Goal: Information Seeking & Learning: Learn about a topic

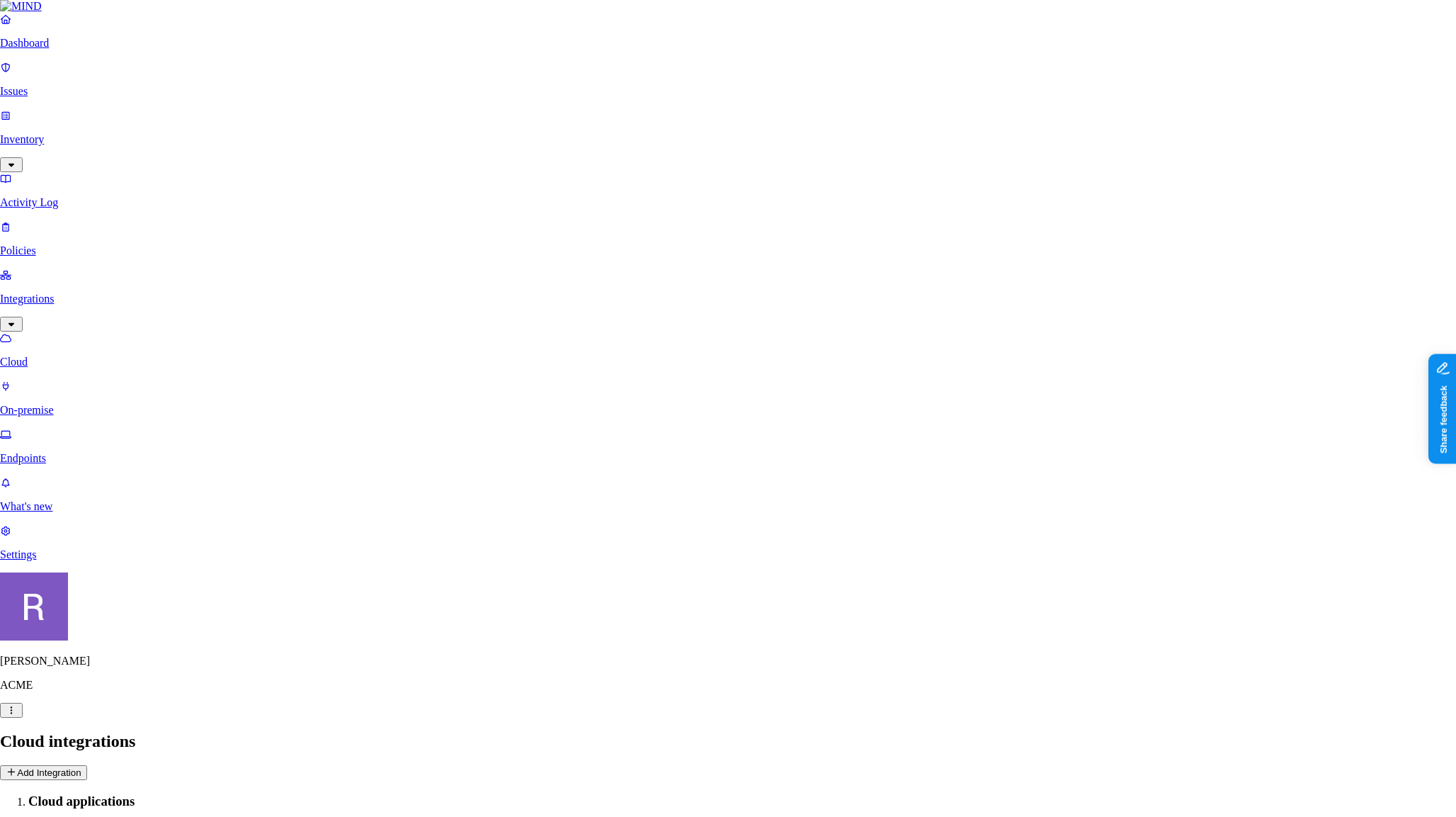
scroll to position [320, 0]
drag, startPoint x: 1084, startPoint y: 108, endPoint x: 834, endPoint y: 89, distance: 250.7
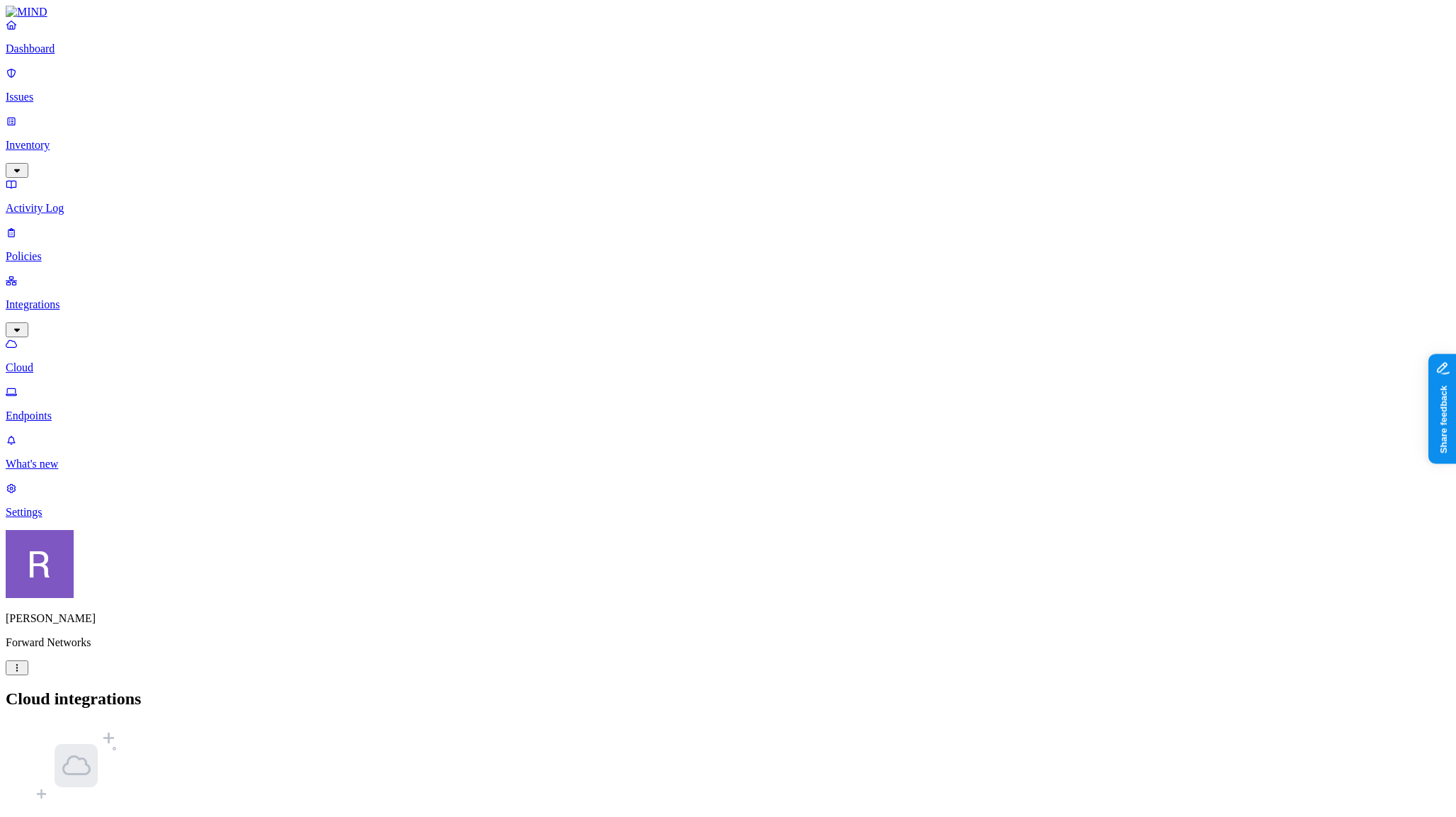
click at [131, 800] on html "Dashboard Issues Inventory Activity Log Policies Integrations Cloud Endpoints W…" at bounding box center [728, 456] width 1456 height 912
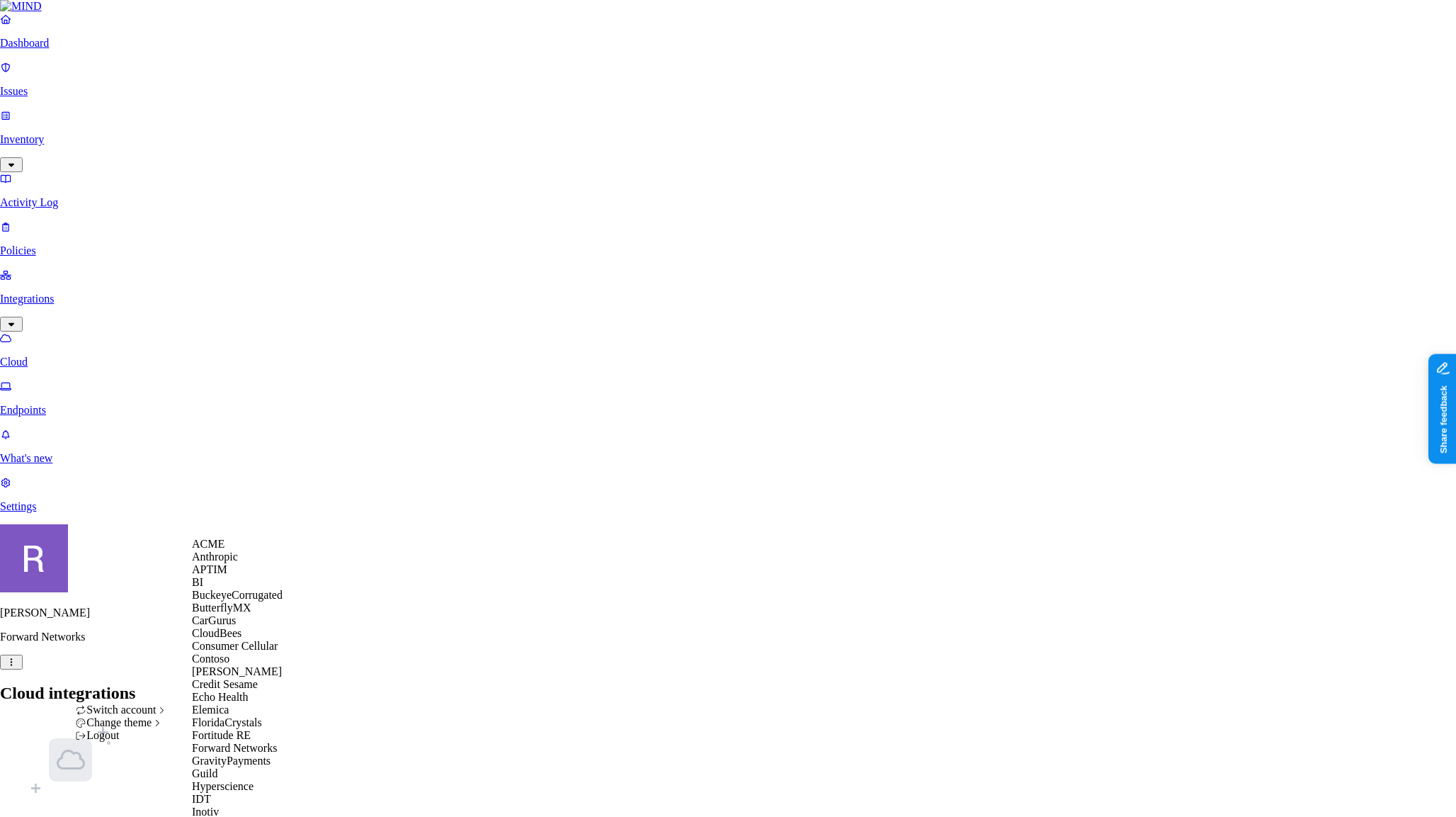
click at [236, 551] on div "ACME" at bounding box center [260, 544] width 137 height 13
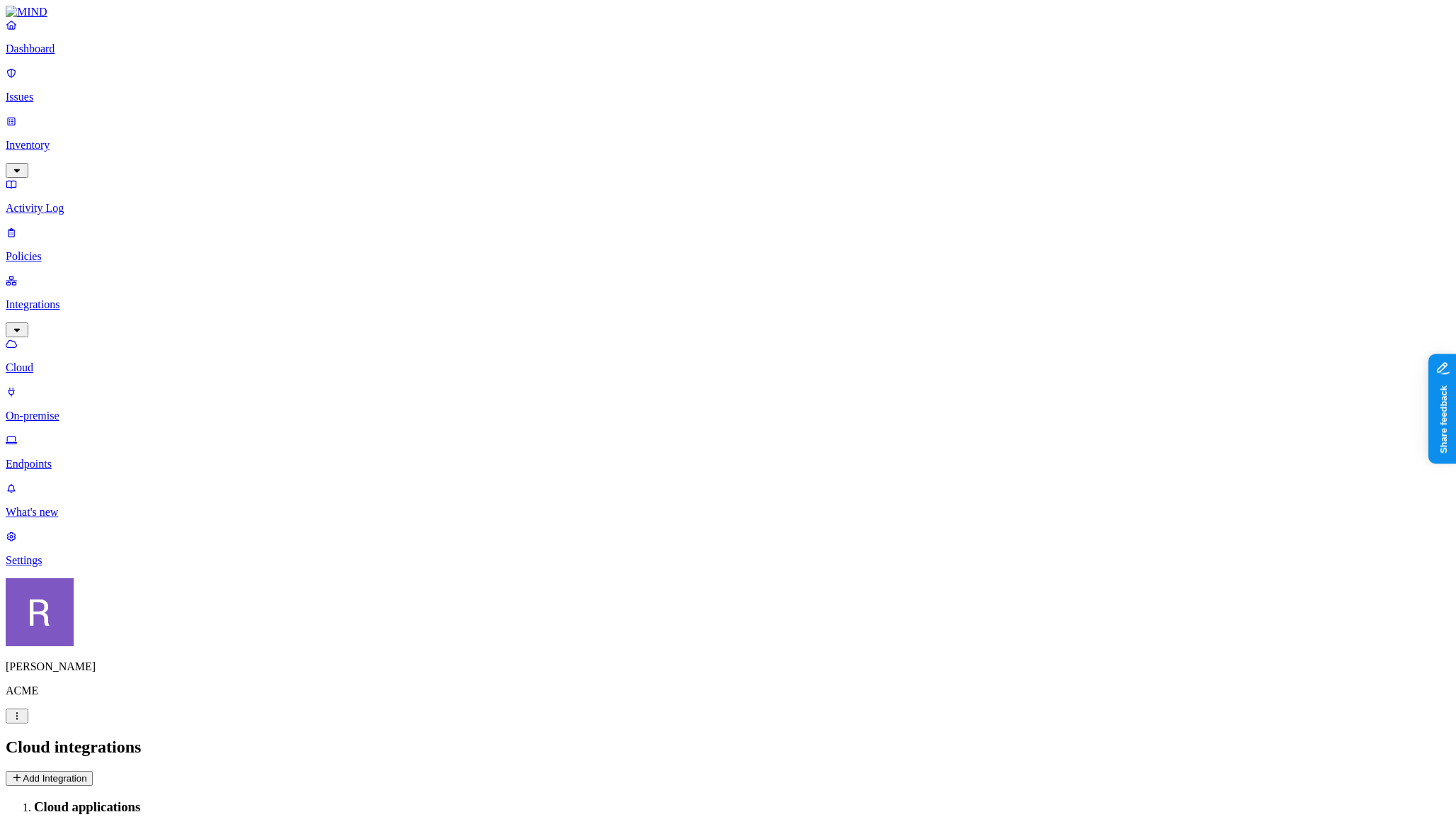
click at [96, 55] on p "Dashboard" at bounding box center [728, 48] width 1444 height 13
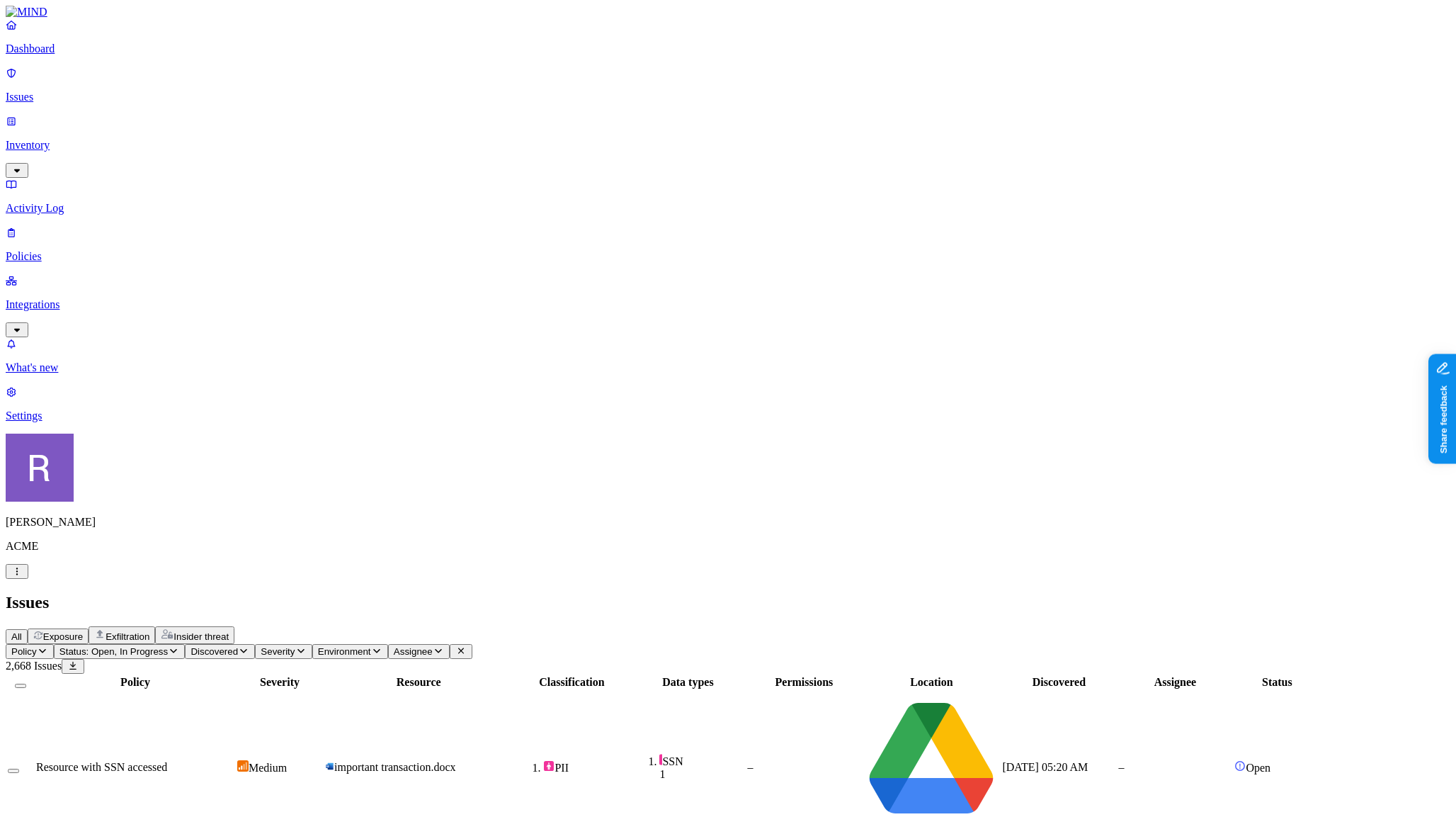
click at [66, 55] on p "Dashboard" at bounding box center [728, 48] width 1444 height 13
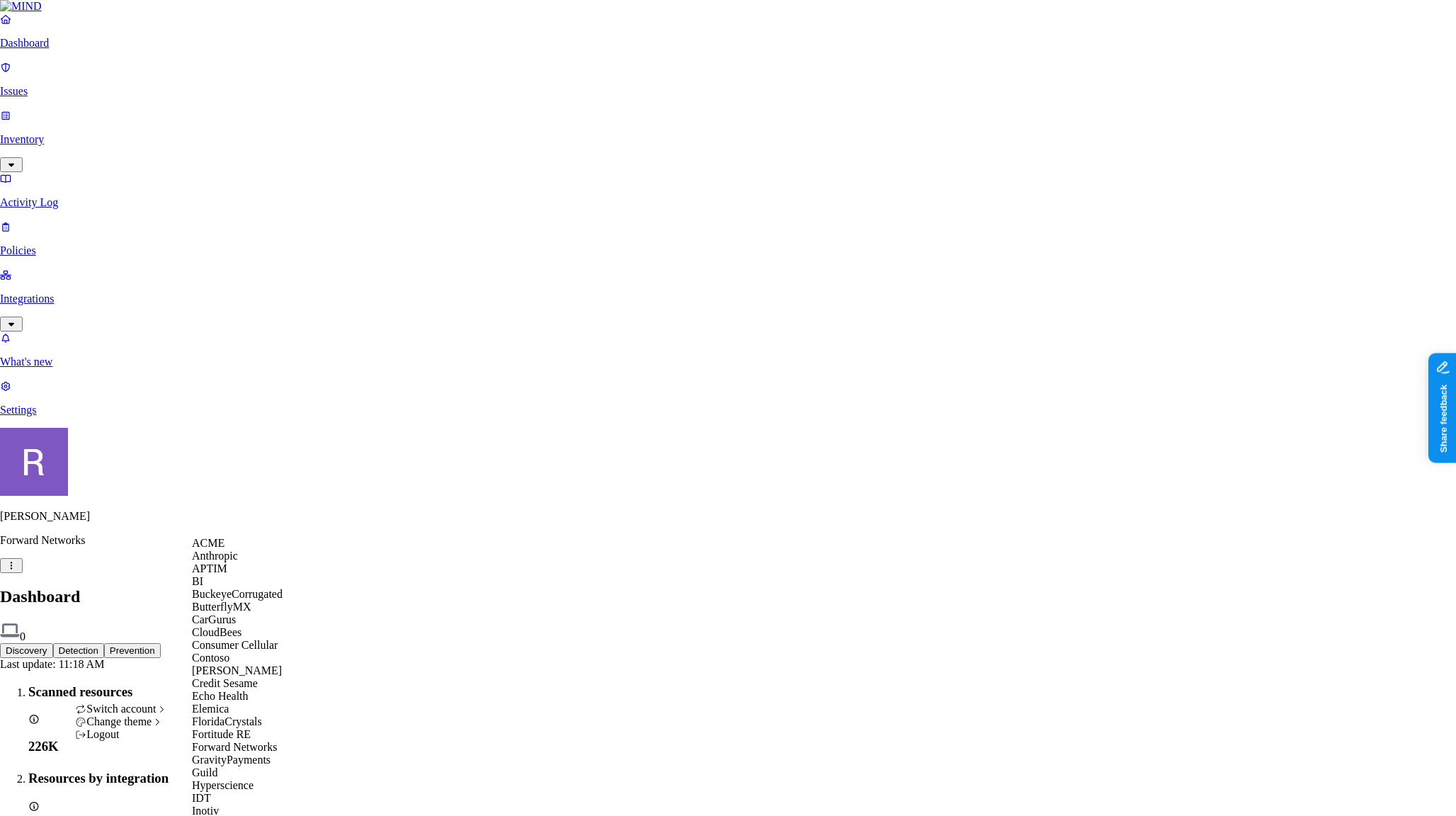
scroll to position [794, 0]
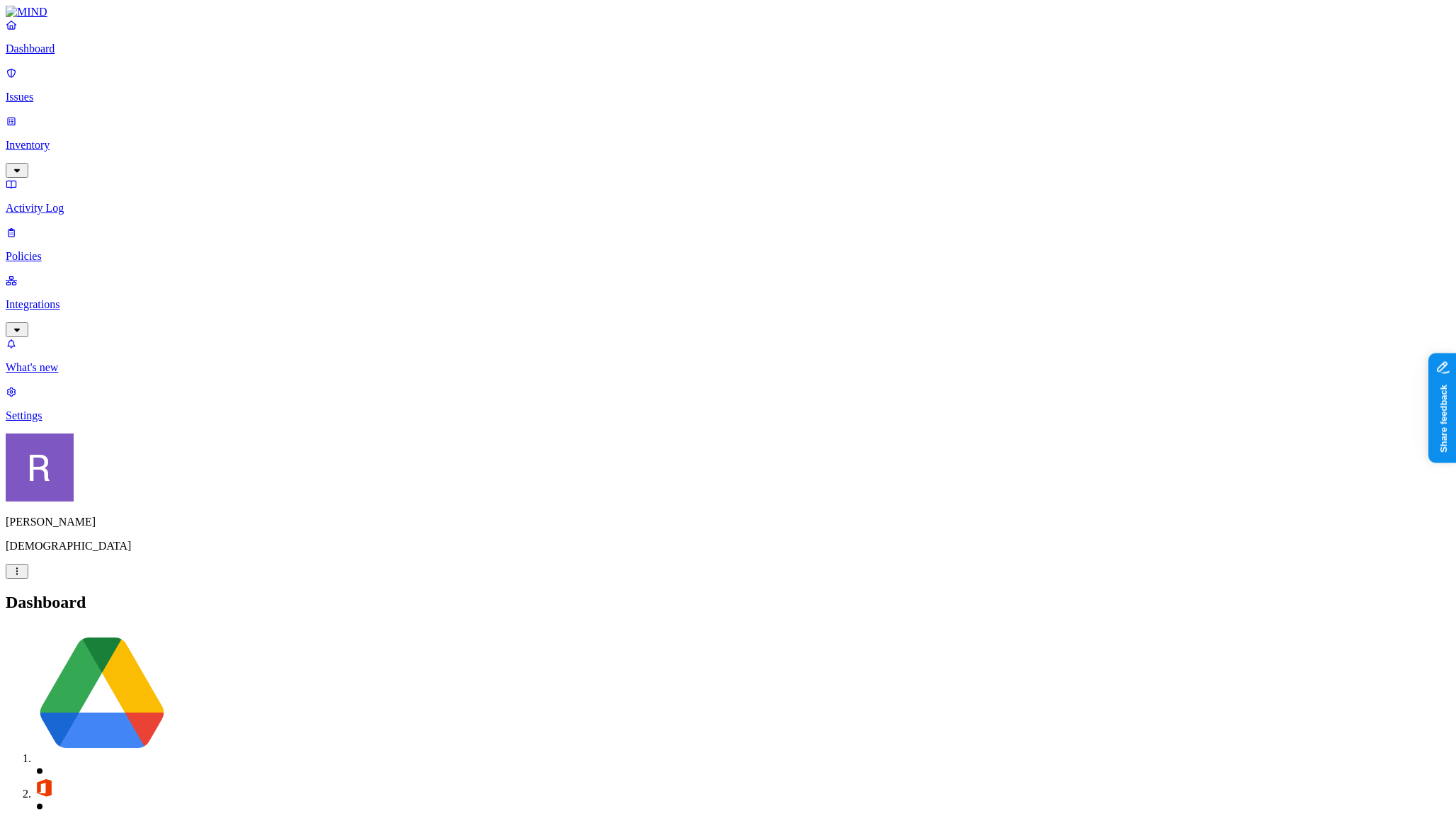
click at [52, 298] on p "Integrations" at bounding box center [728, 304] width 1444 height 13
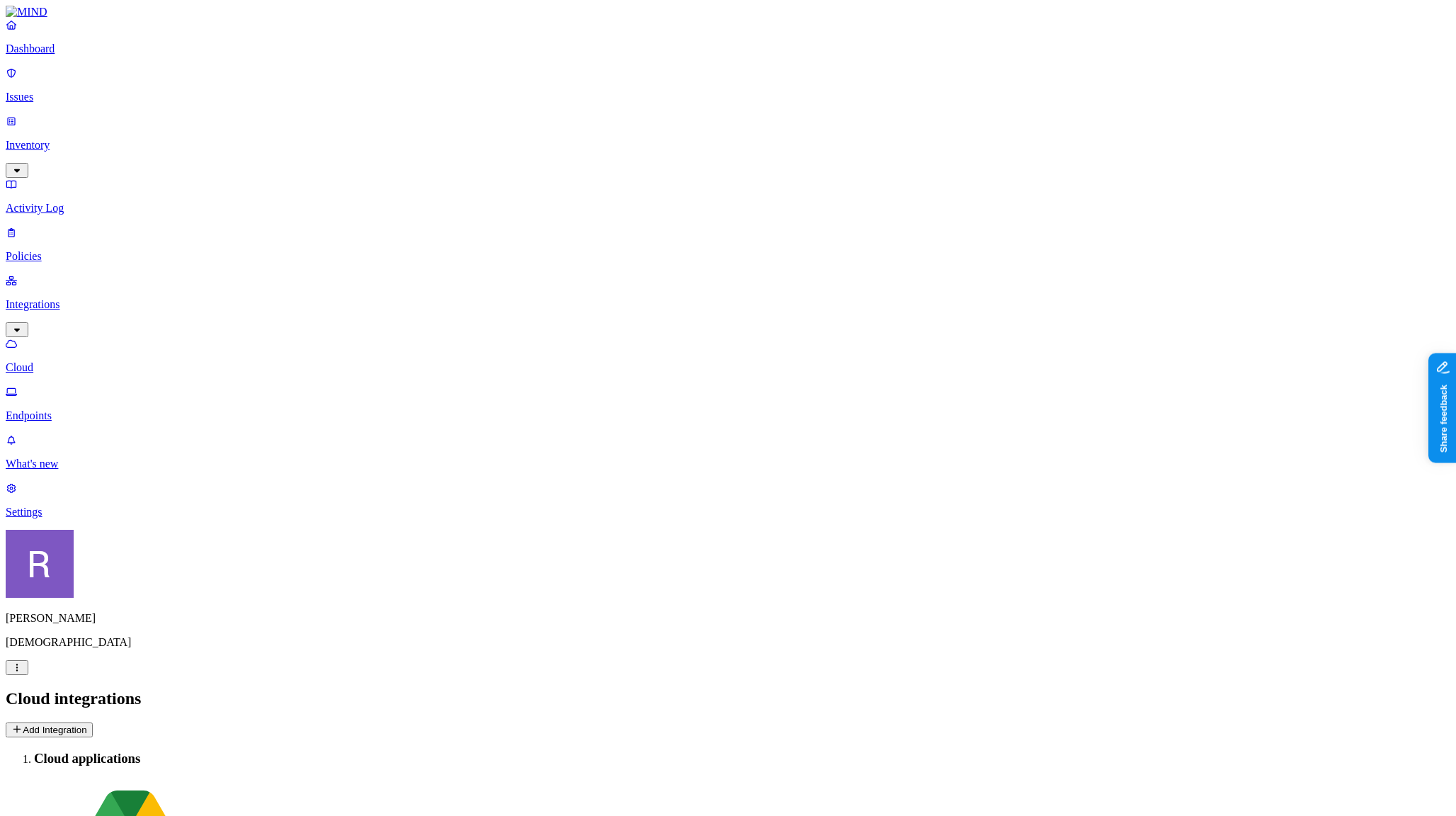
click at [65, 410] on p "Endpoints" at bounding box center [728, 416] width 1444 height 13
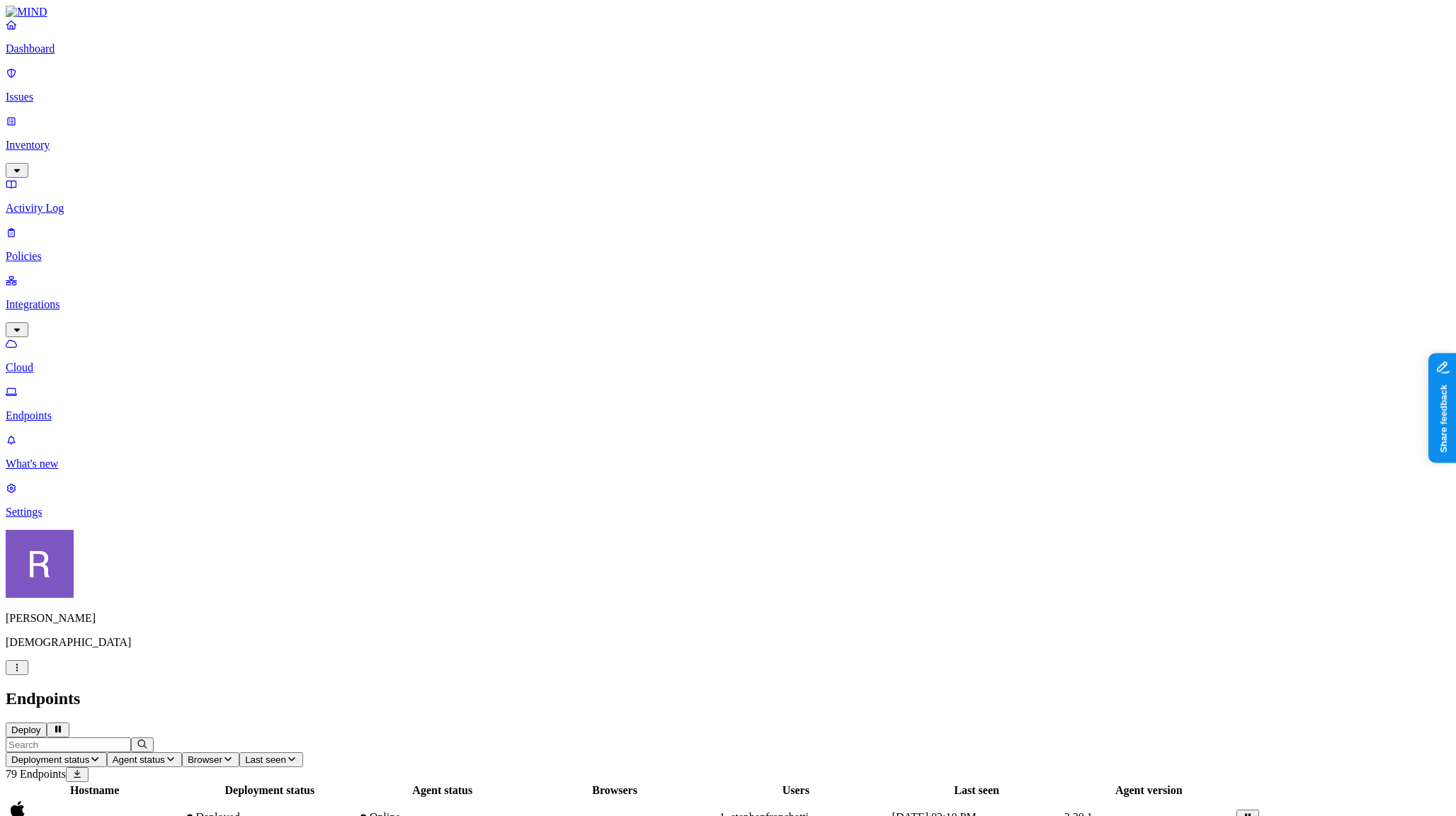
click at [222, 755] on span "Browser" at bounding box center [205, 760] width 35 height 10
click at [165, 755] on span "Agent status" at bounding box center [138, 760] width 53 height 10
click at [445, 689] on h2 "Endpoints" at bounding box center [728, 698] width 1444 height 19
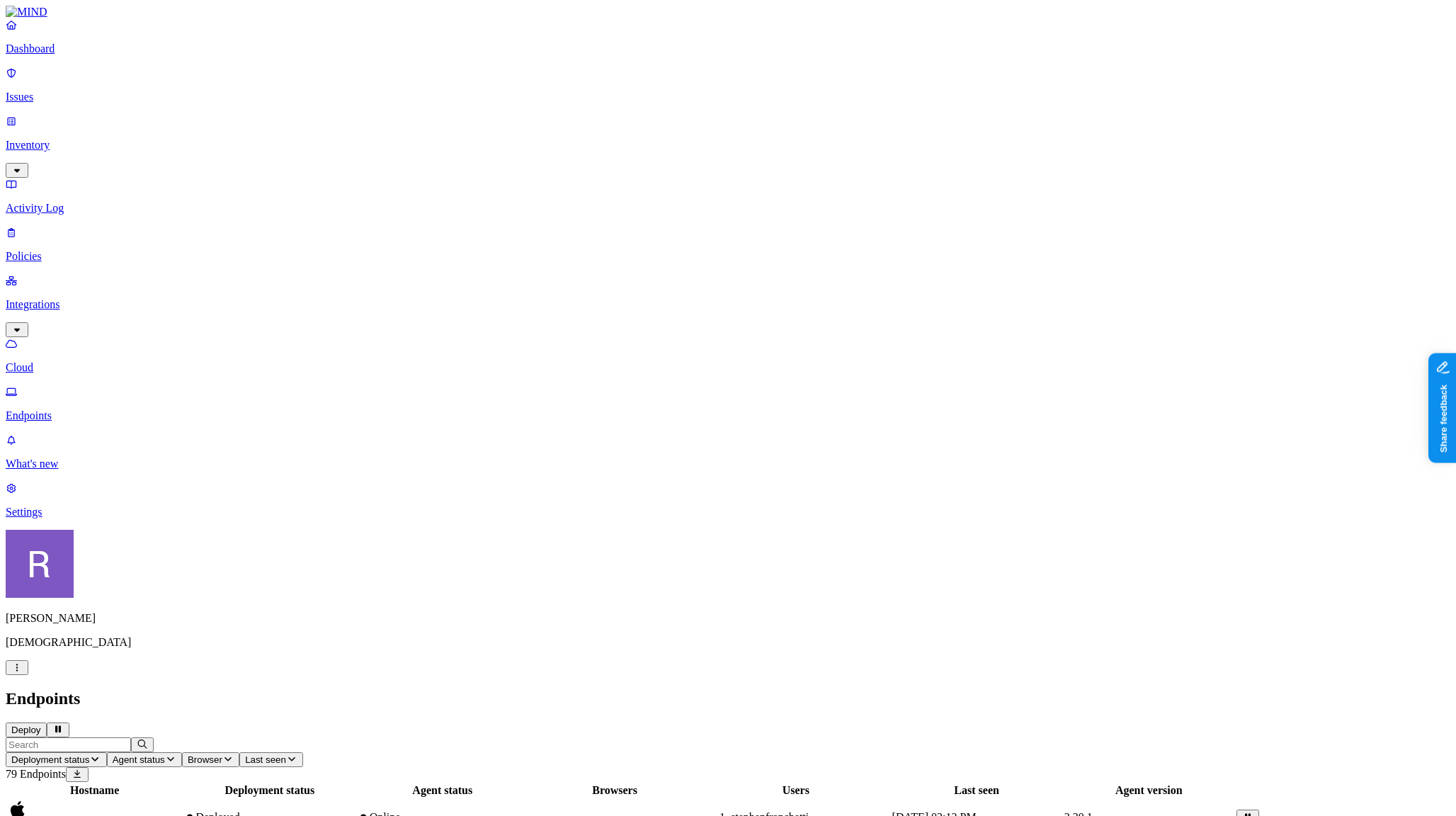
click at [73, 250] on p "Policies" at bounding box center [728, 256] width 1444 height 13
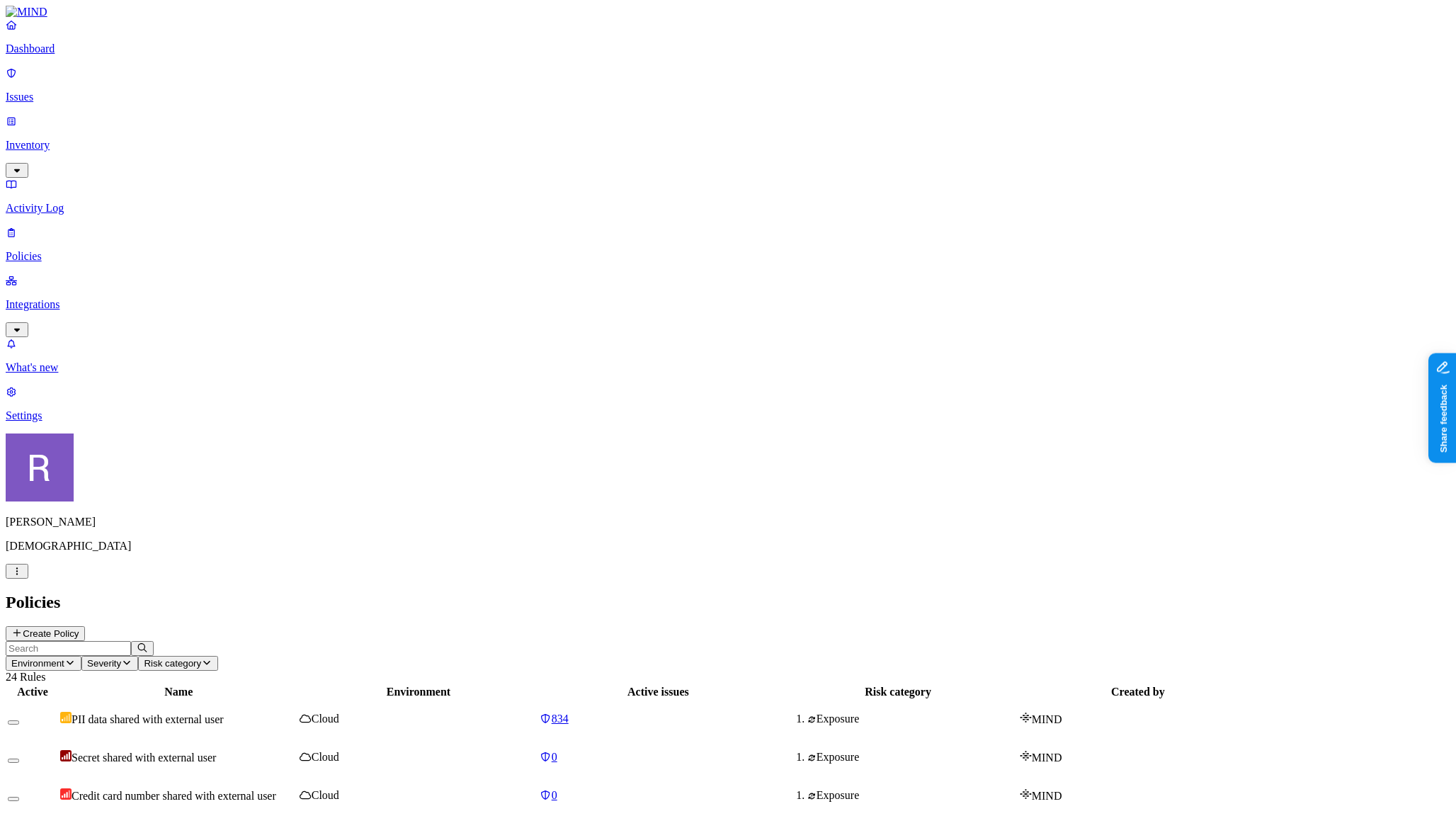
click at [57, 91] on p "Issues" at bounding box center [728, 97] width 1444 height 13
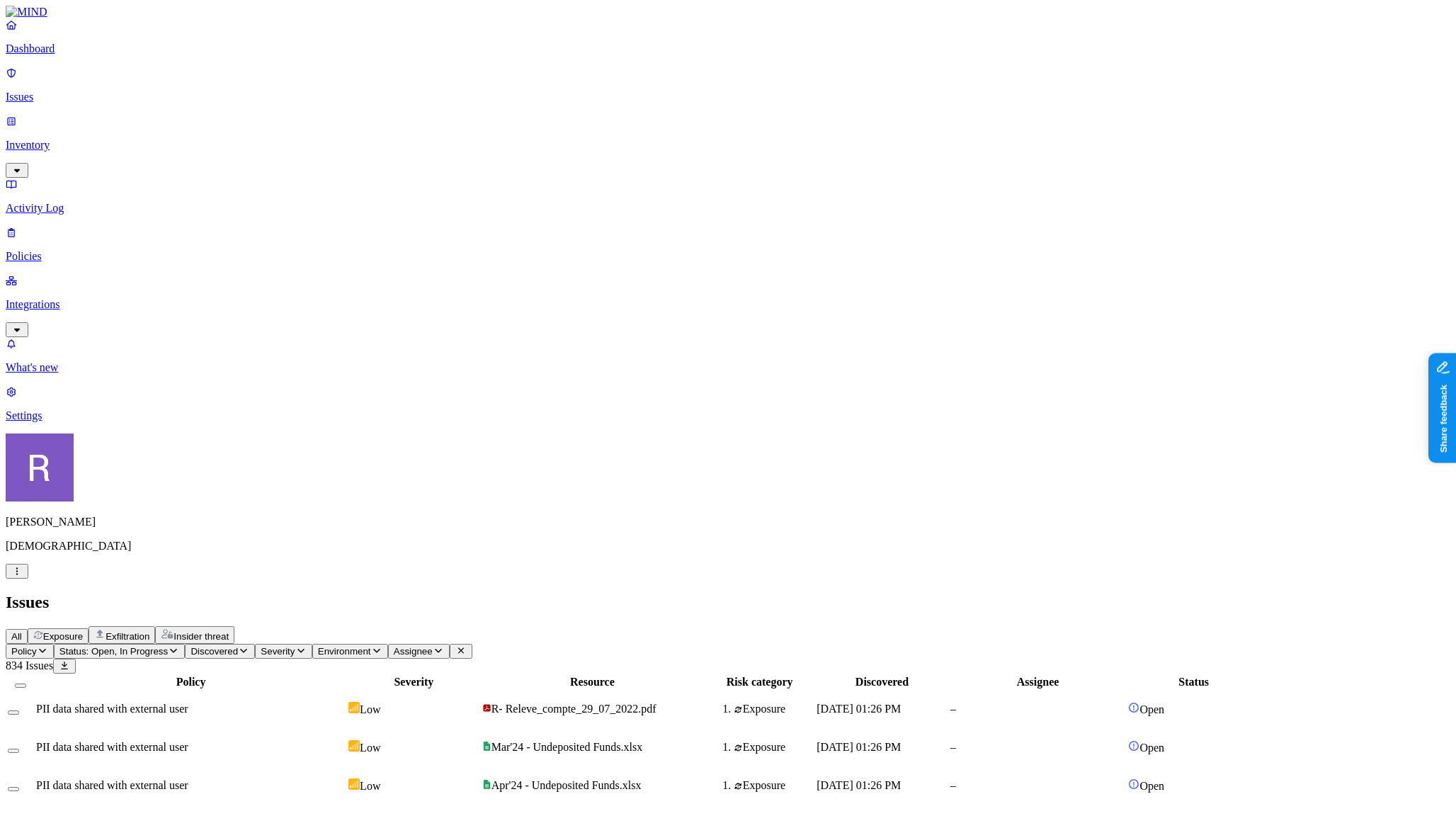
click at [62, 250] on p "Policies" at bounding box center [728, 256] width 1444 height 13
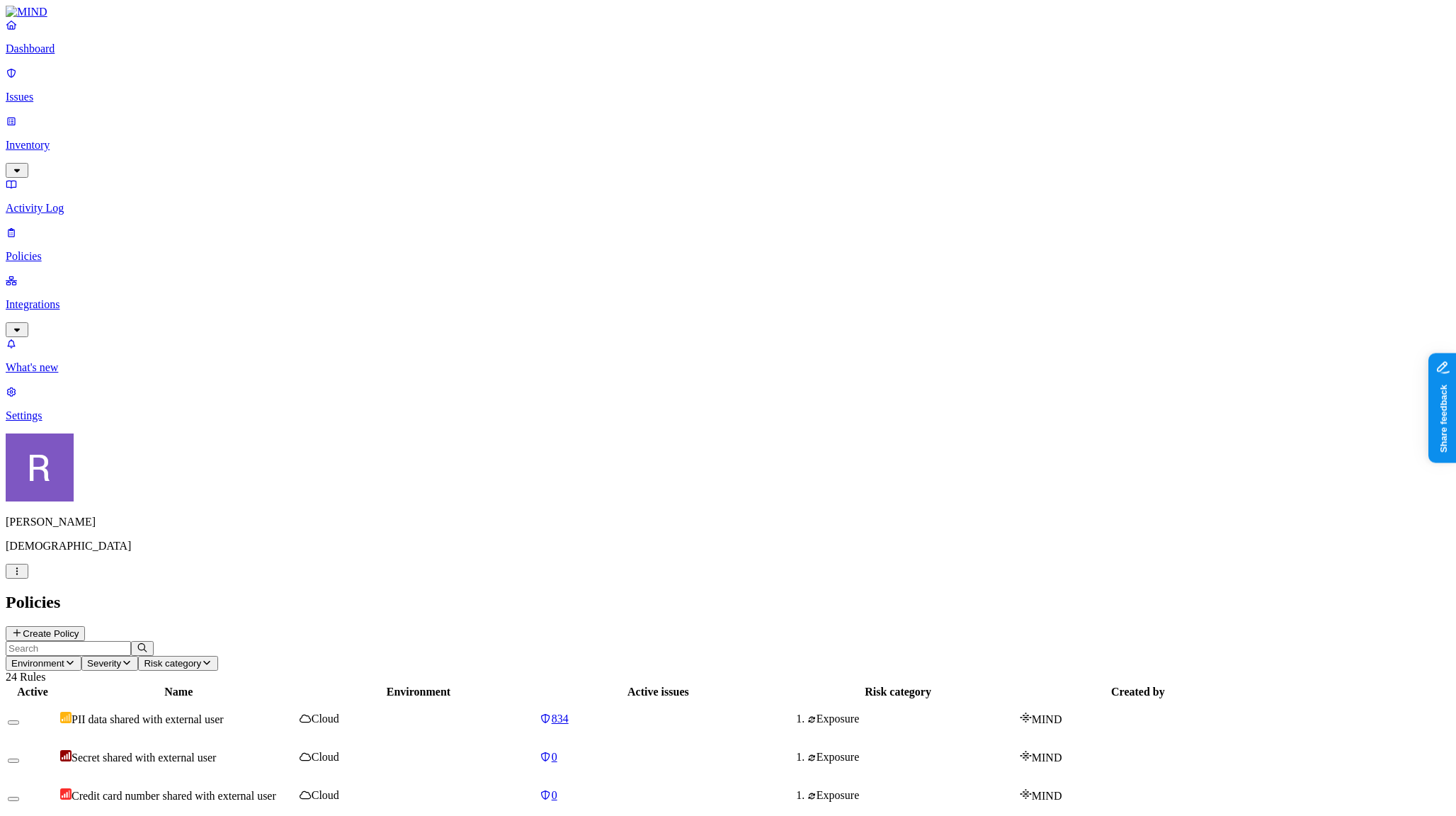
click at [297, 700] on td "PII data shared with external user" at bounding box center [178, 718] width 238 height 37
click at [65, 298] on p "Integrations" at bounding box center [728, 304] width 1444 height 13
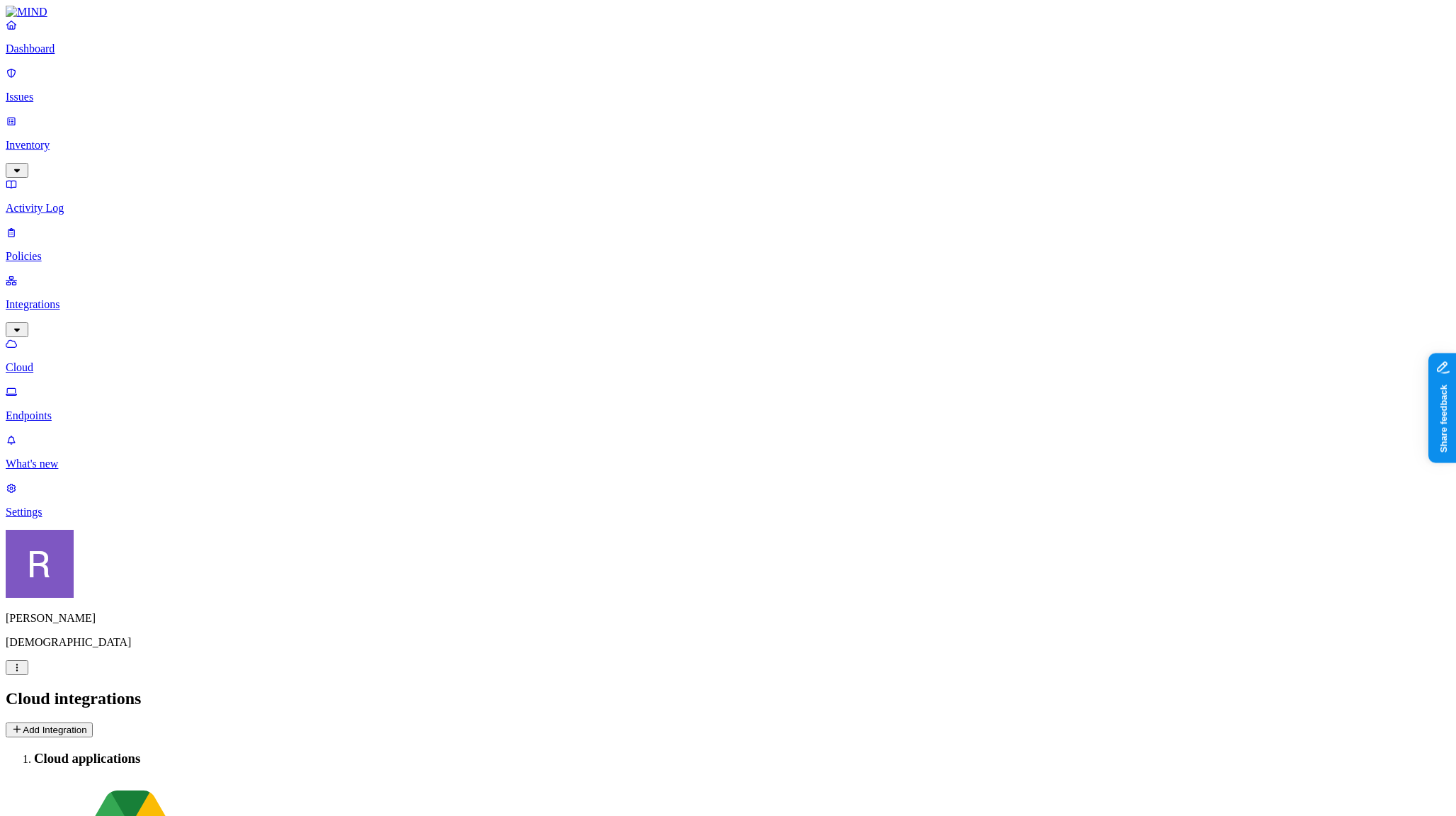
click at [42, 92] on p "Issues" at bounding box center [728, 97] width 1444 height 13
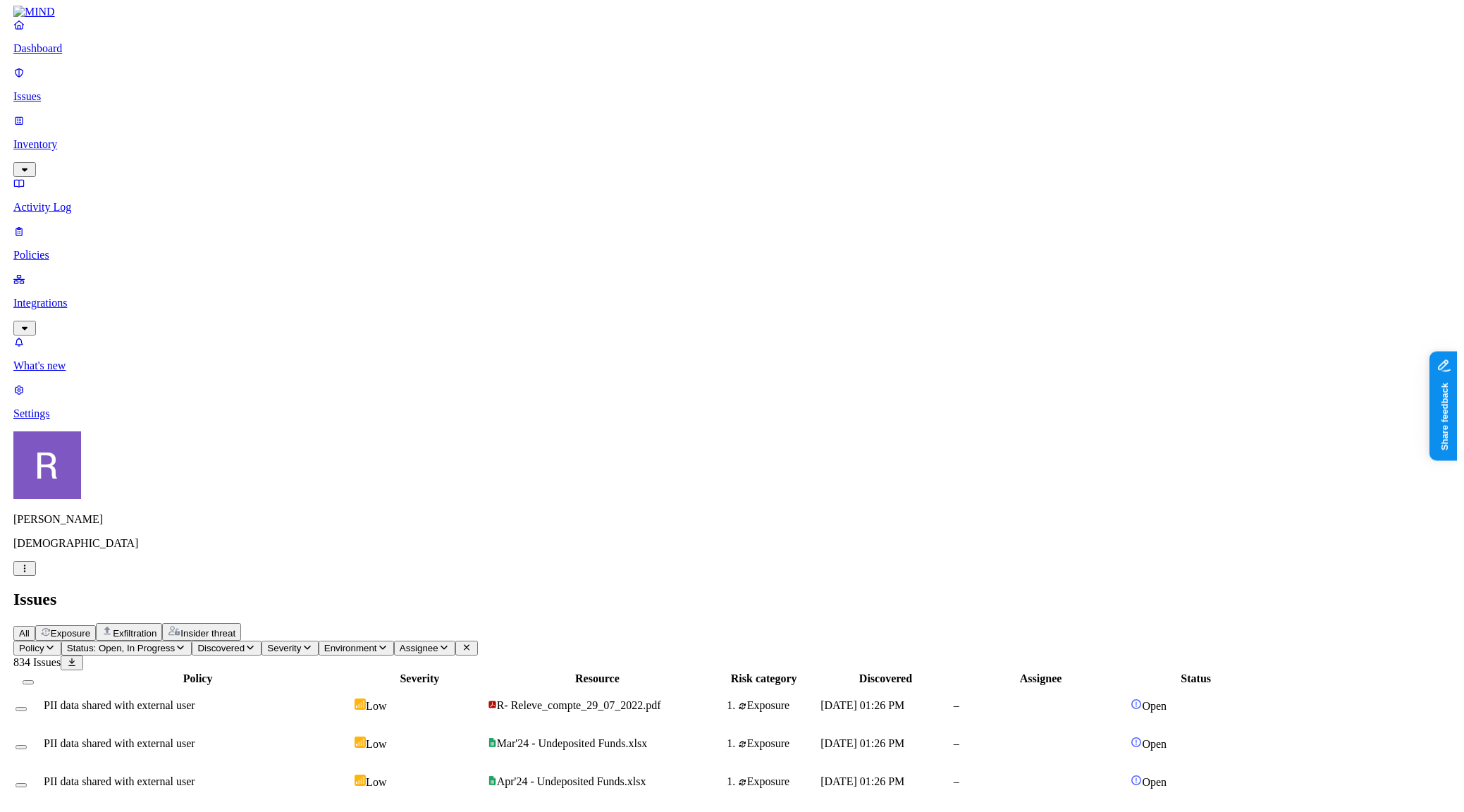
scroll to position [115, 0]
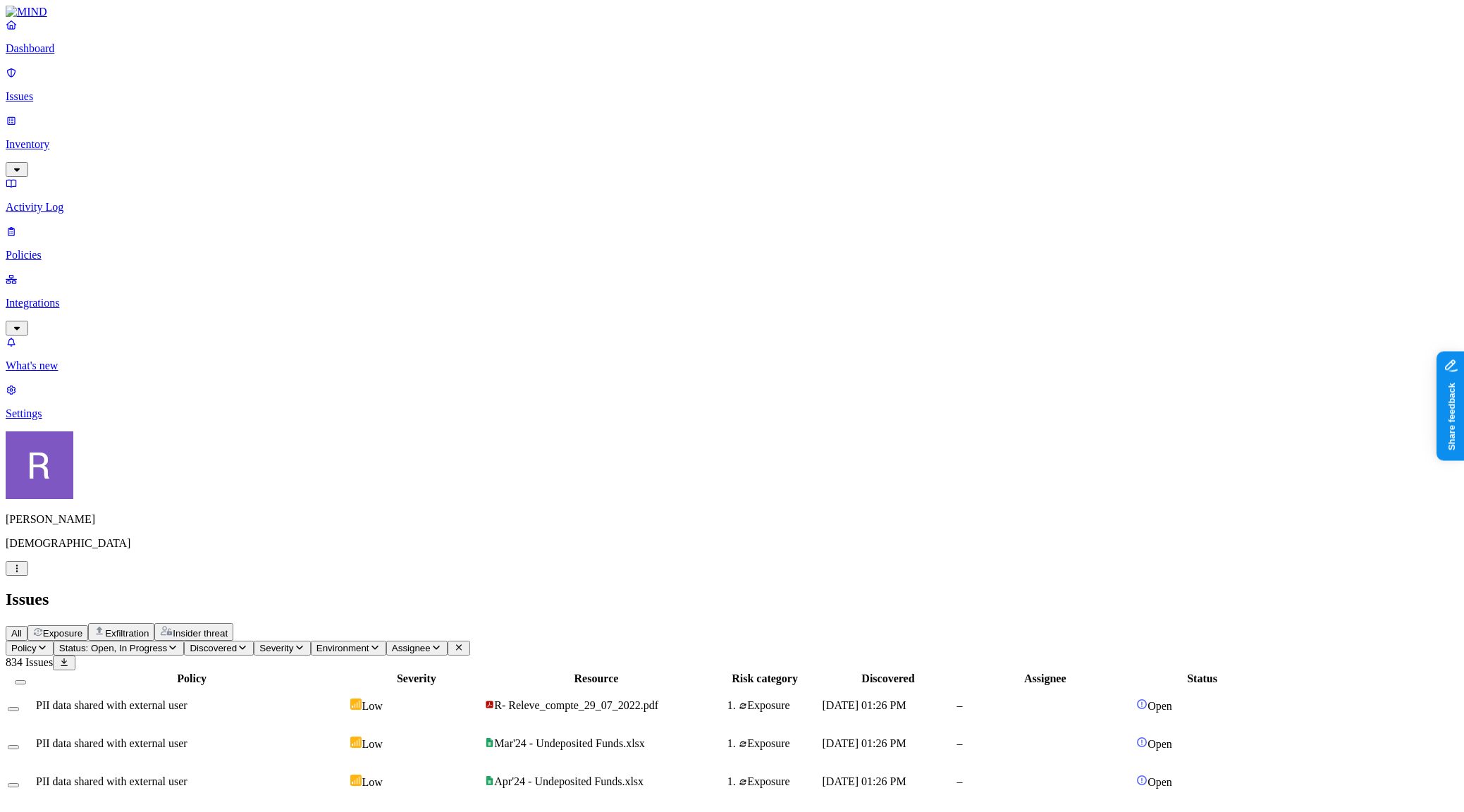
drag, startPoint x: 1416, startPoint y: 528, endPoint x: 1220, endPoint y: 529, distance: 196.0
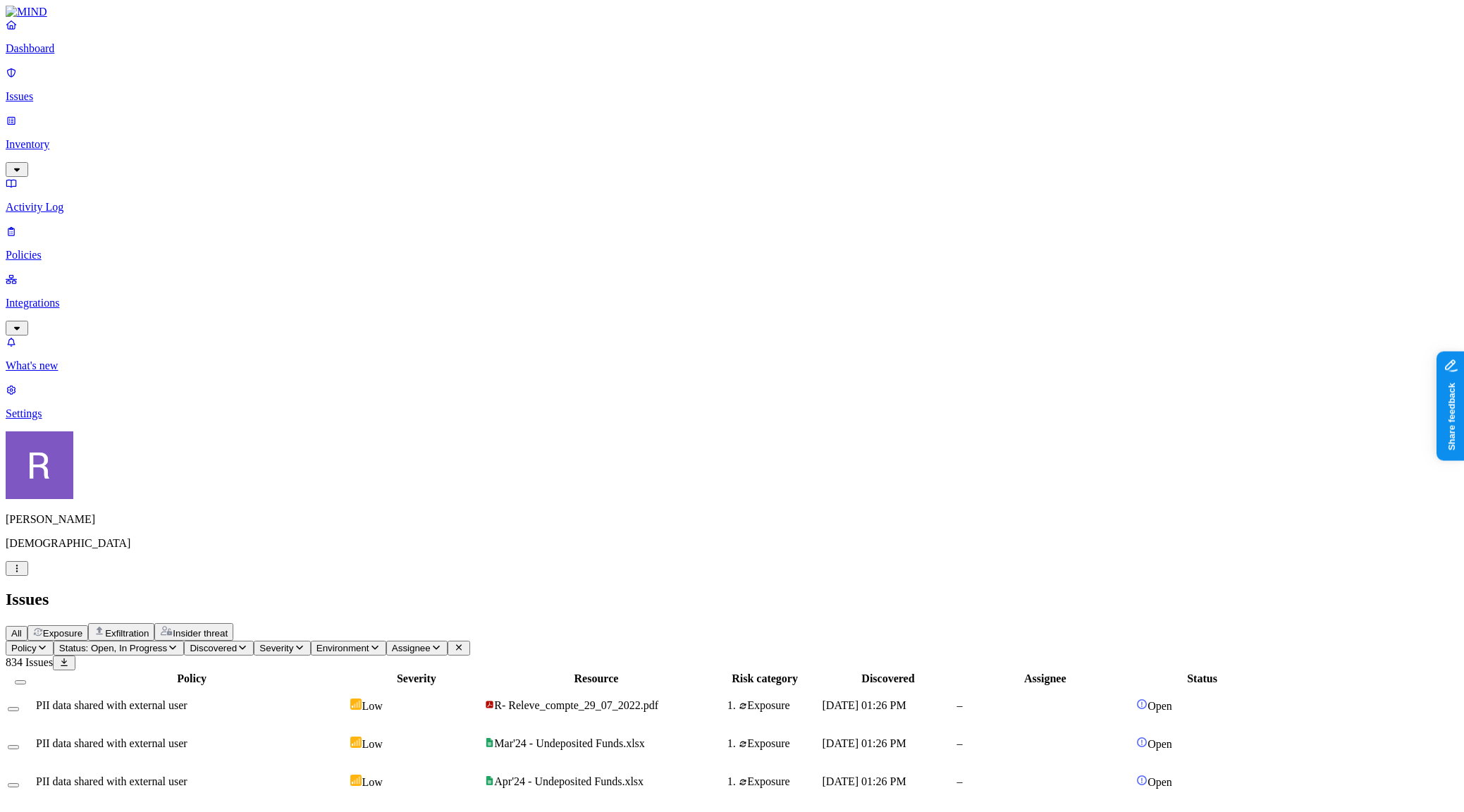
copy span "[EMAIL_ADDRESS][DOMAIN_NAME]"
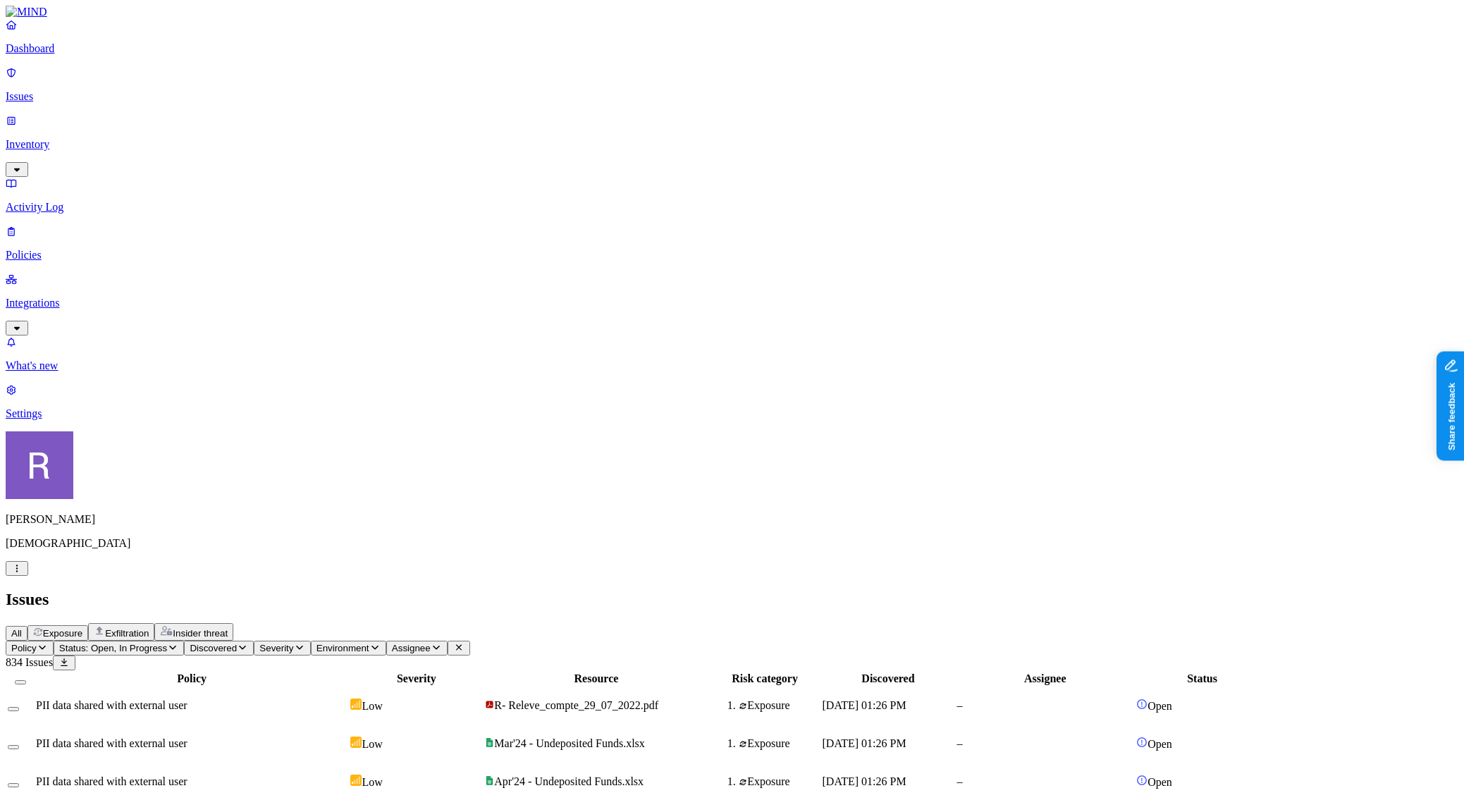
scroll to position [207, 0]
